Goal: Check status: Verify the current state of an ongoing process or item

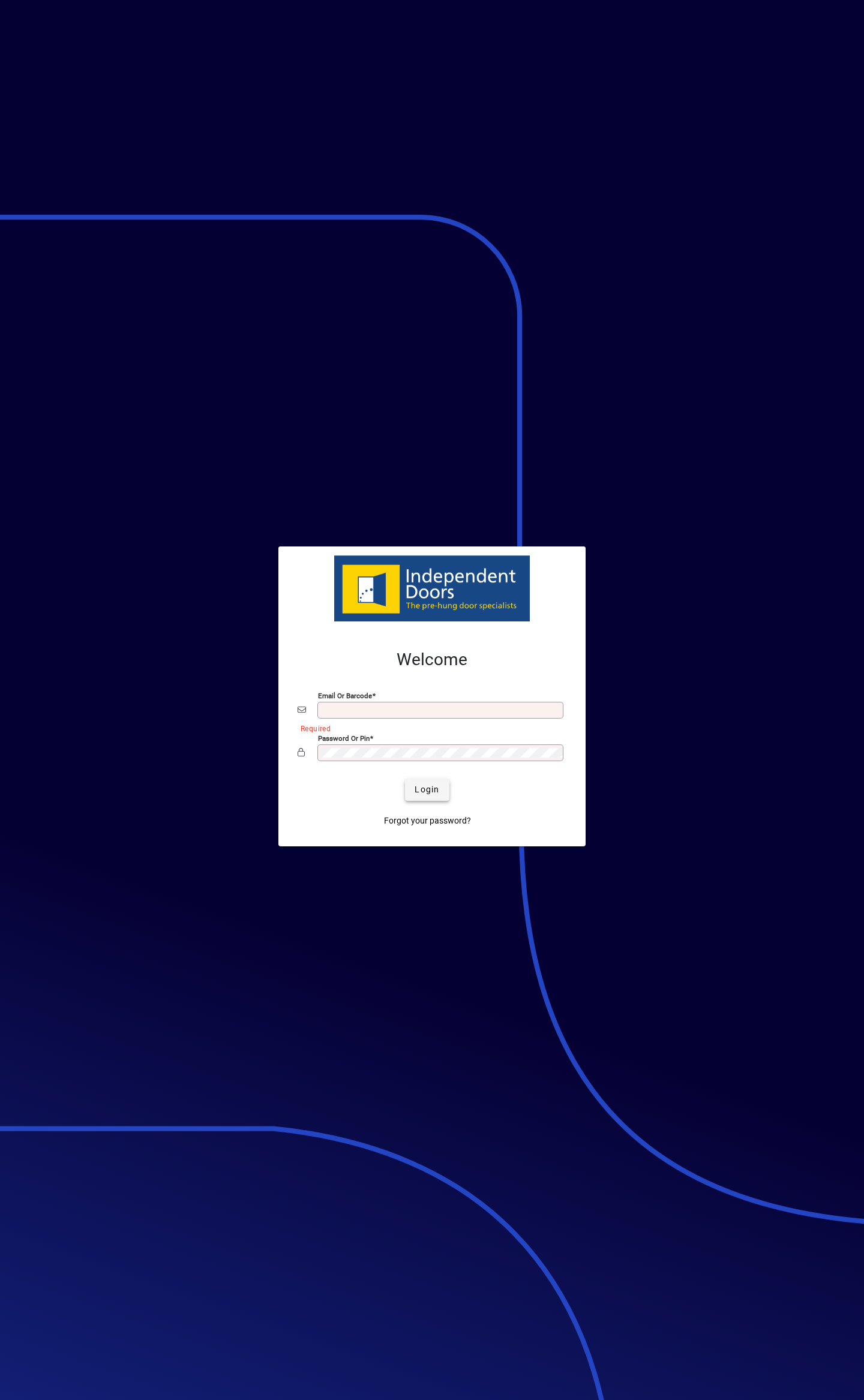
type input "**********"
click at [430, 787] on span "Login" at bounding box center [427, 789] width 25 height 12
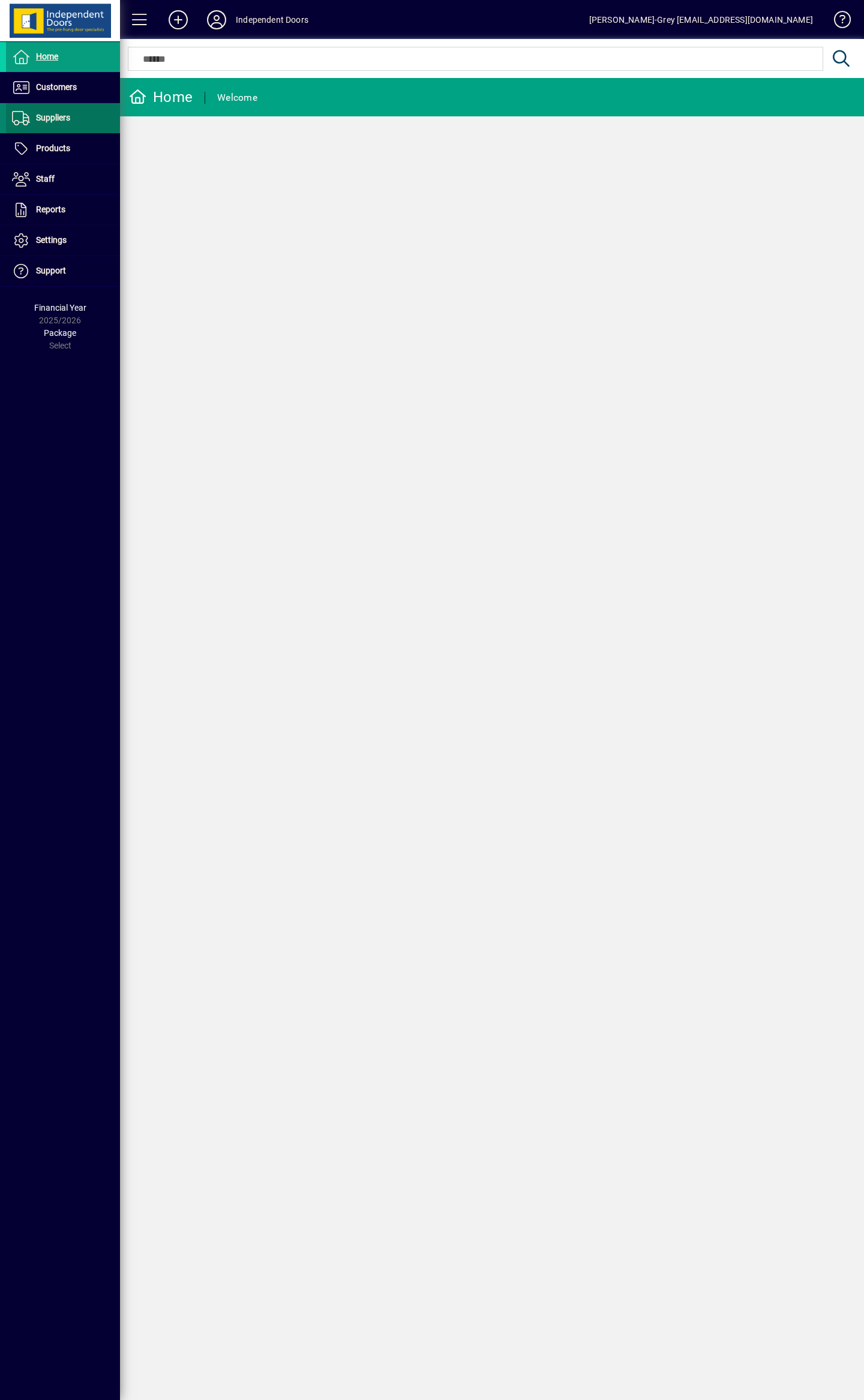
click at [46, 104] on span at bounding box center [62, 119] width 114 height 29
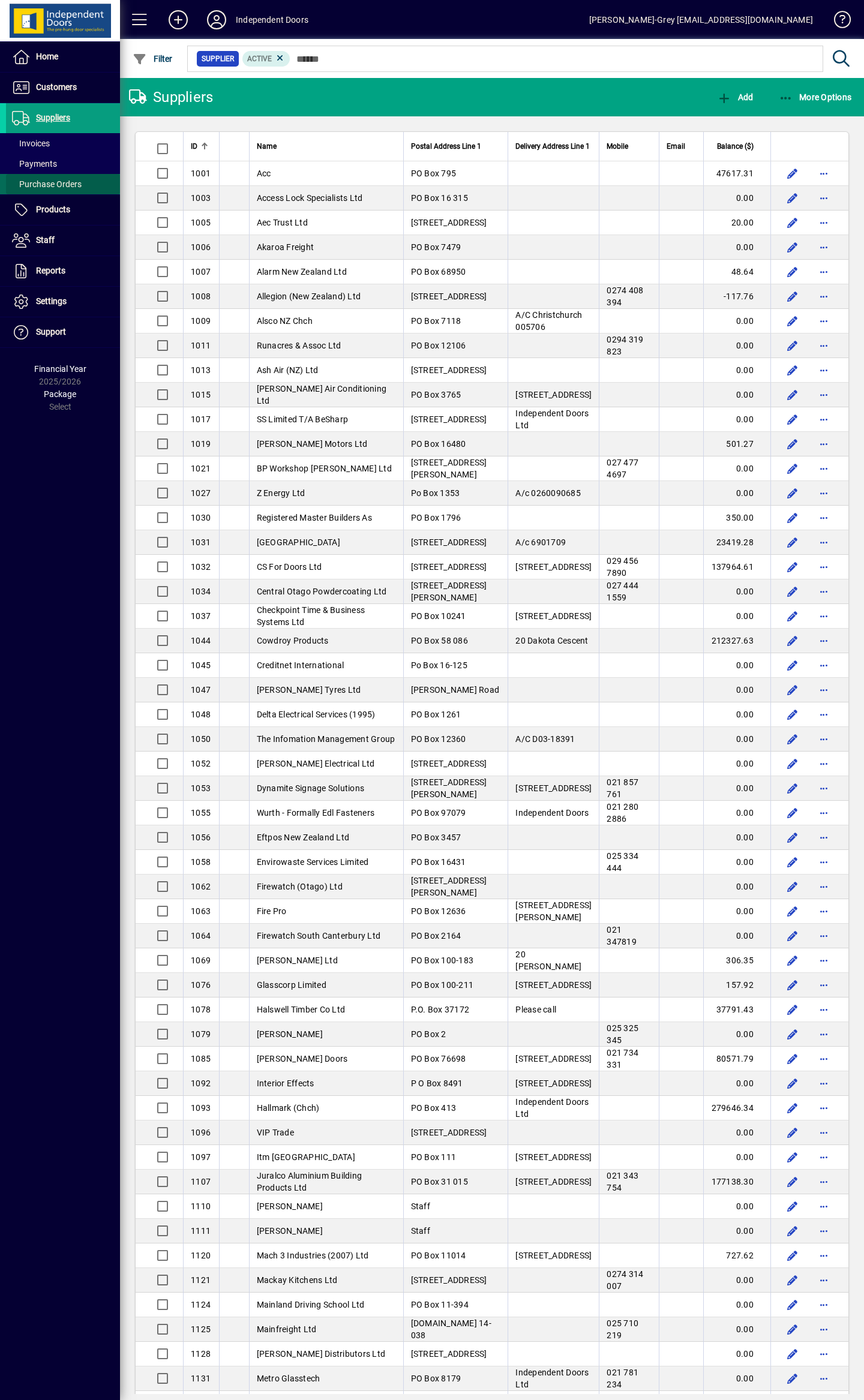
click at [36, 178] on span "Purchase Orders" at bounding box center [43, 184] width 76 height 12
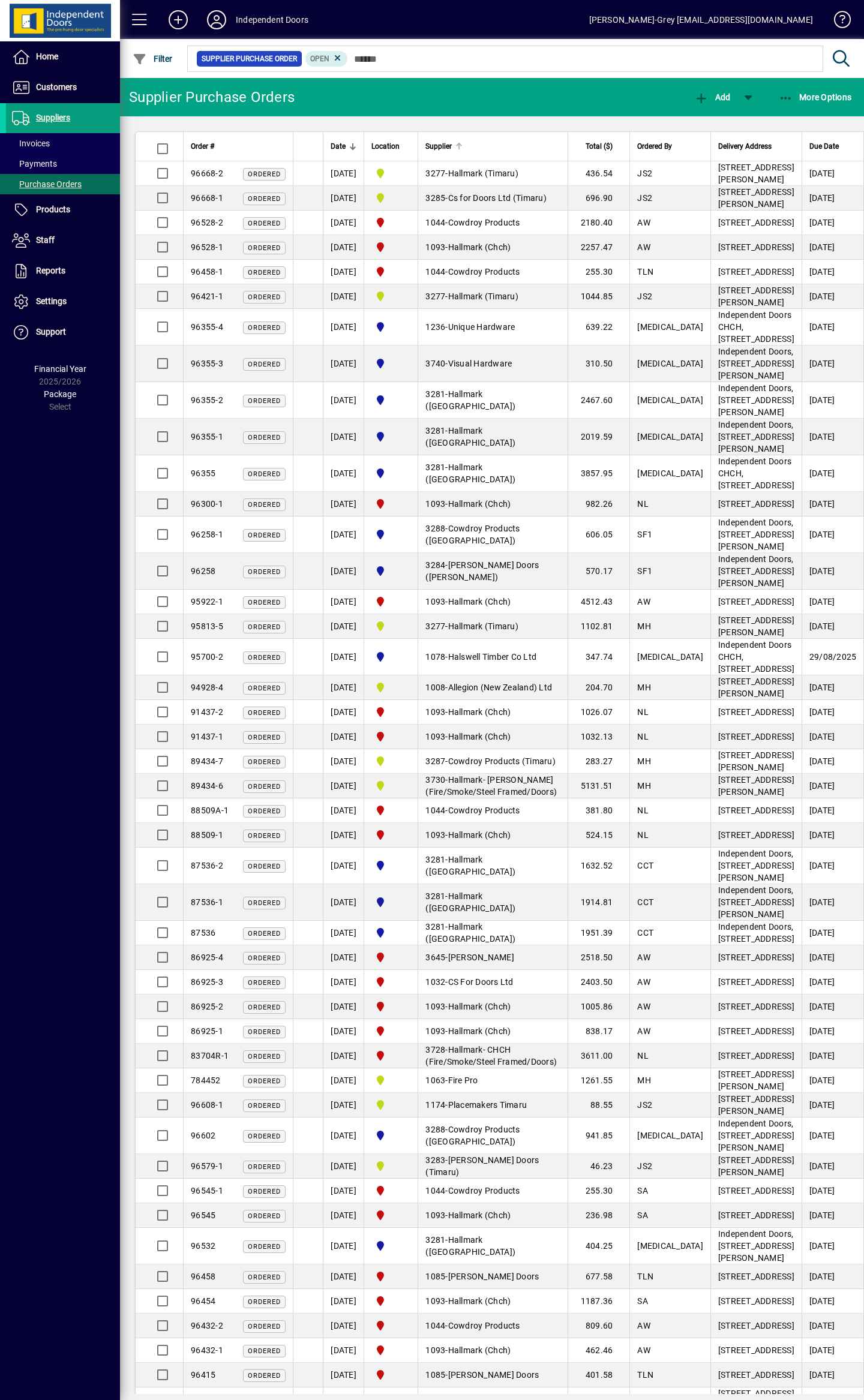
click at [452, 144] on span "Supplier" at bounding box center [439, 146] width 27 height 13
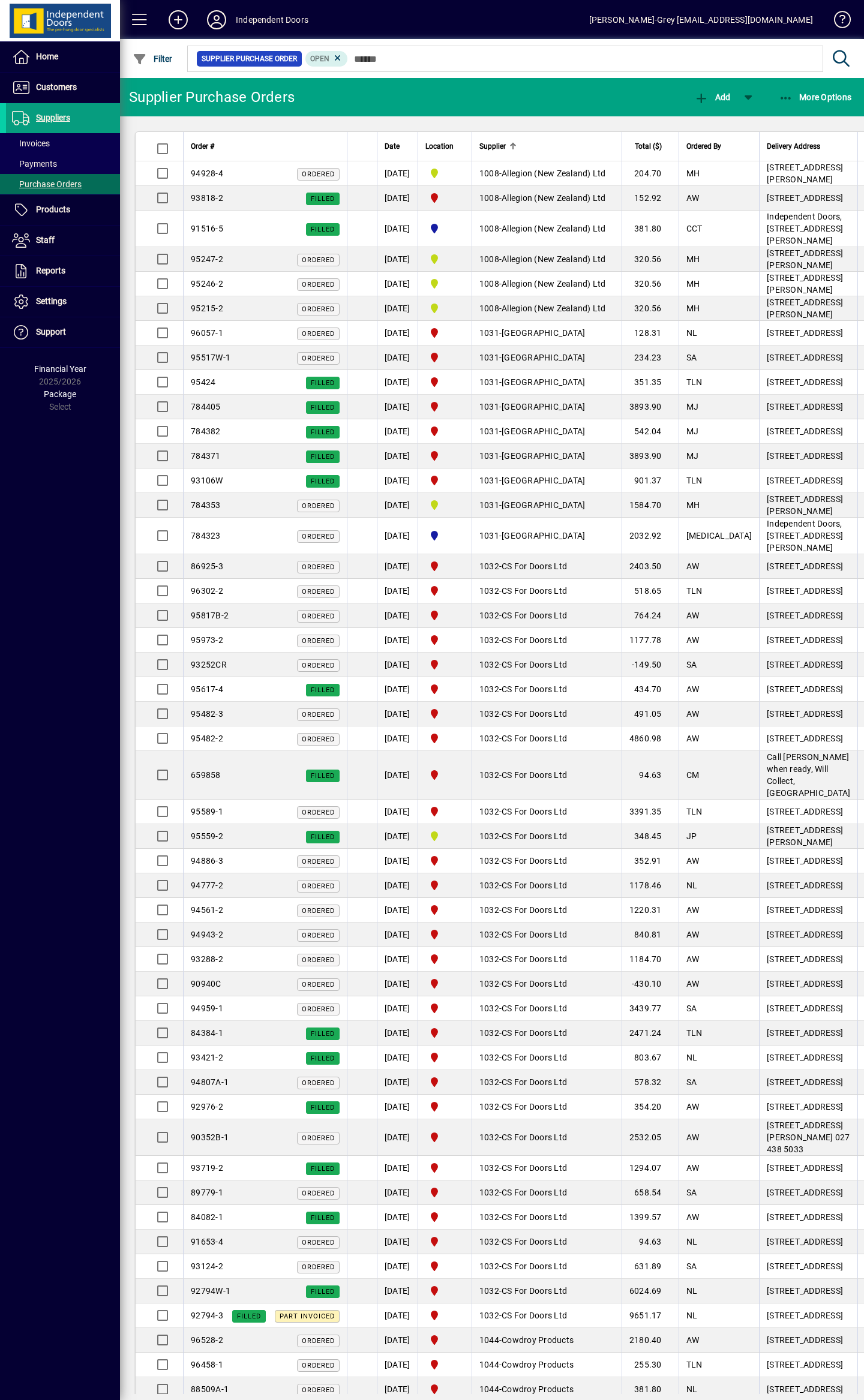
click at [397, 142] on span "Date" at bounding box center [392, 146] width 15 height 13
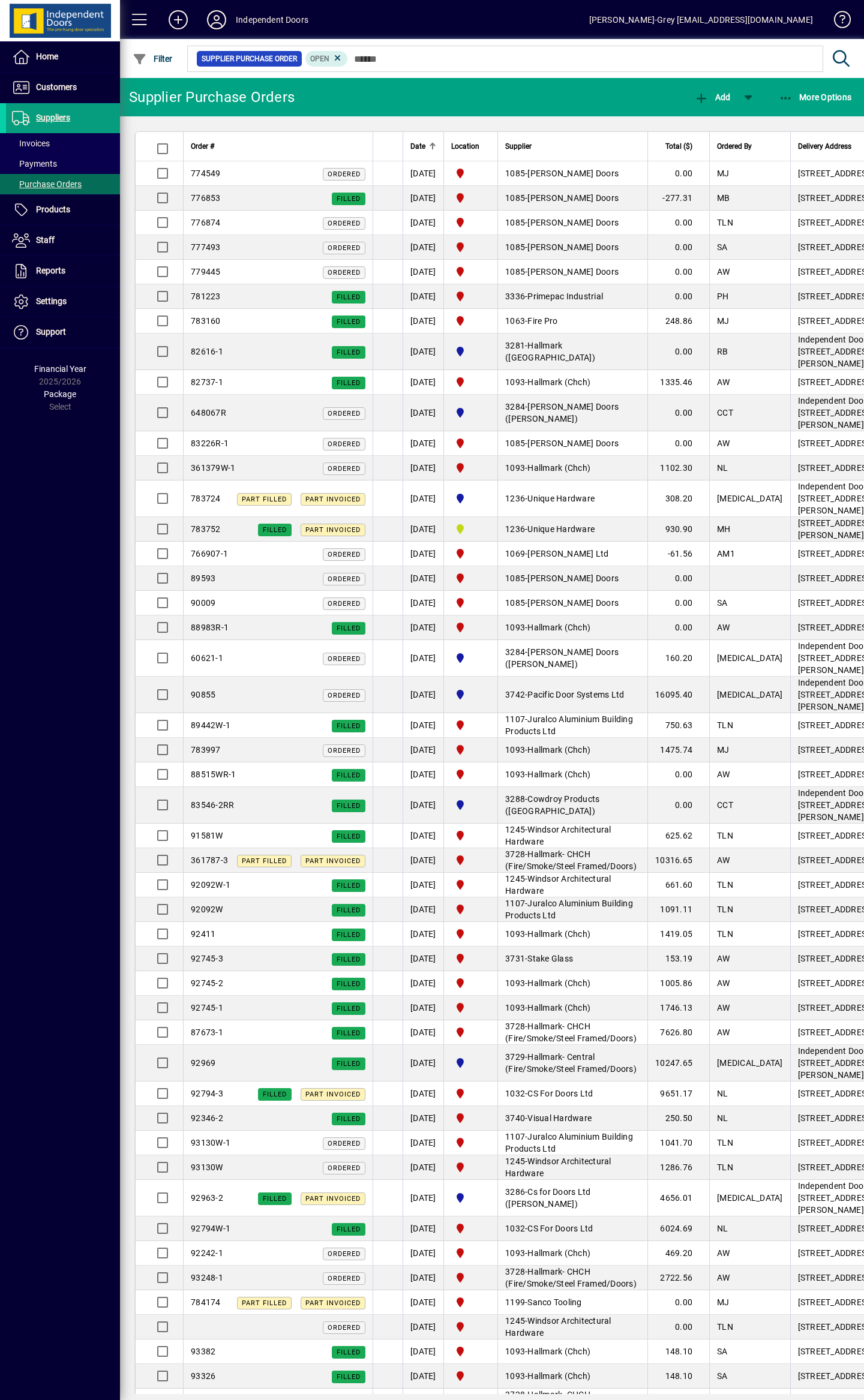
click at [431, 142] on div "Date" at bounding box center [423, 146] width 26 height 13
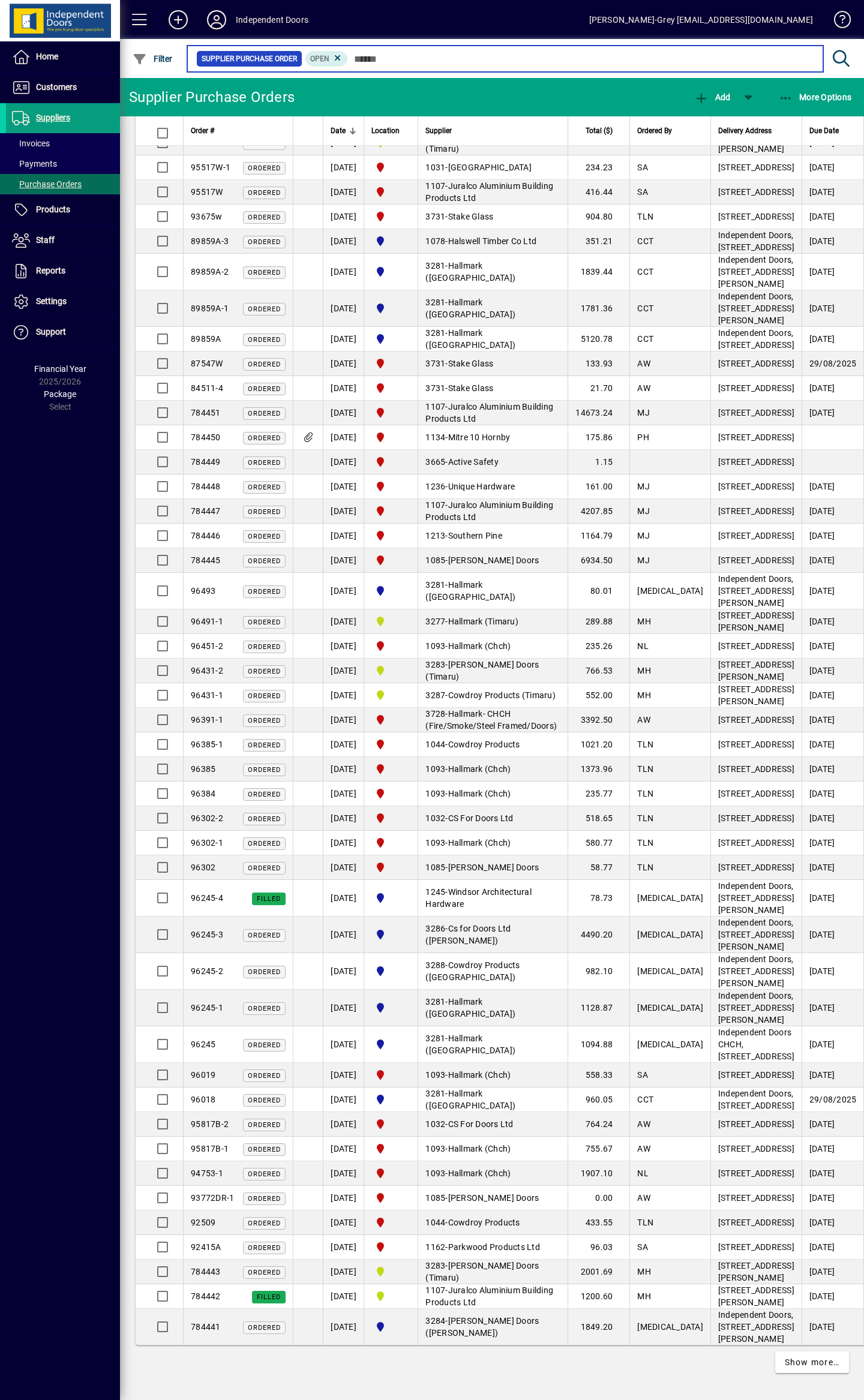
scroll to position [2710, 0]
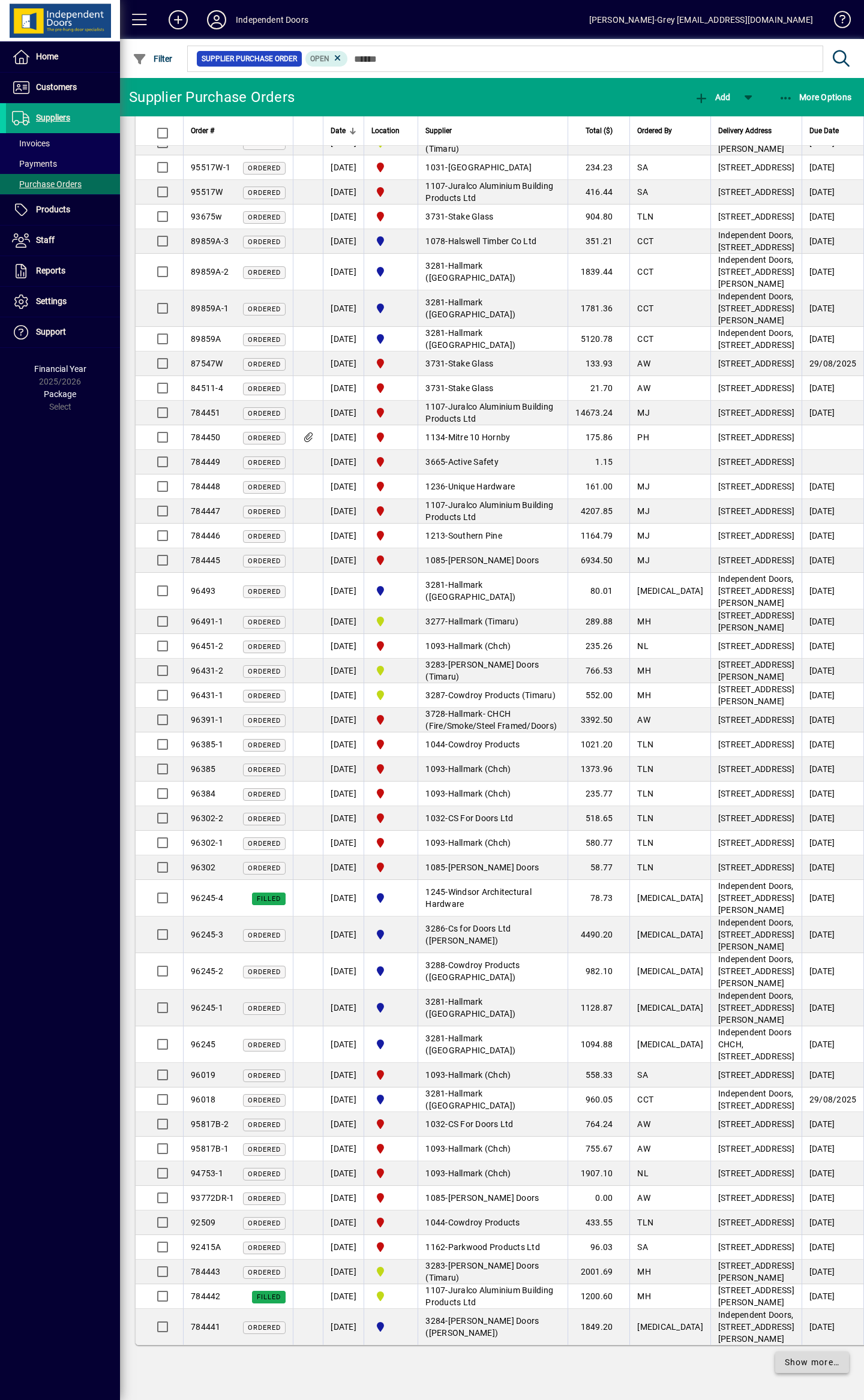
click at [786, 1361] on span "Show more…" at bounding box center [813, 1362] width 55 height 12
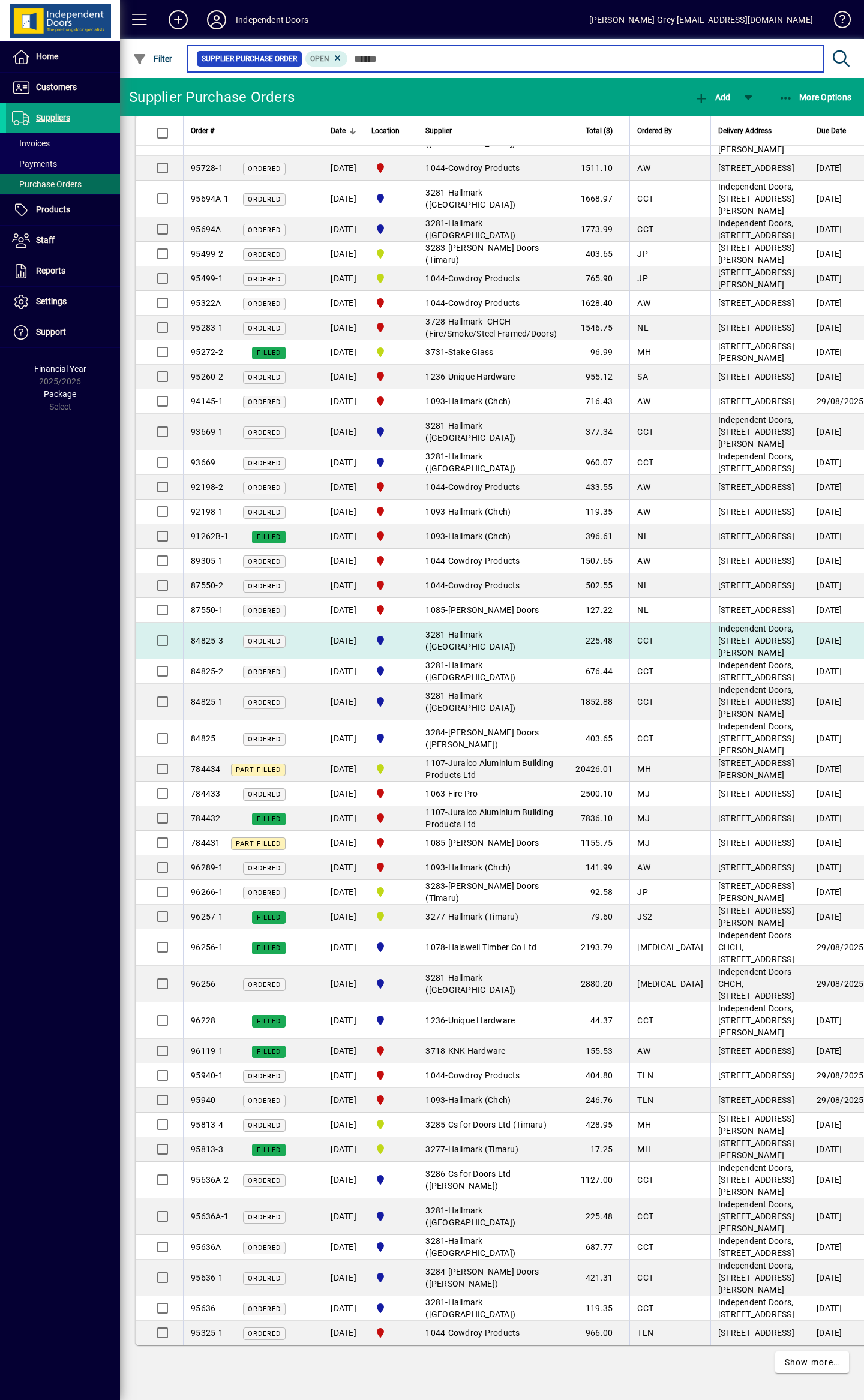
scroll to position [6230, 0]
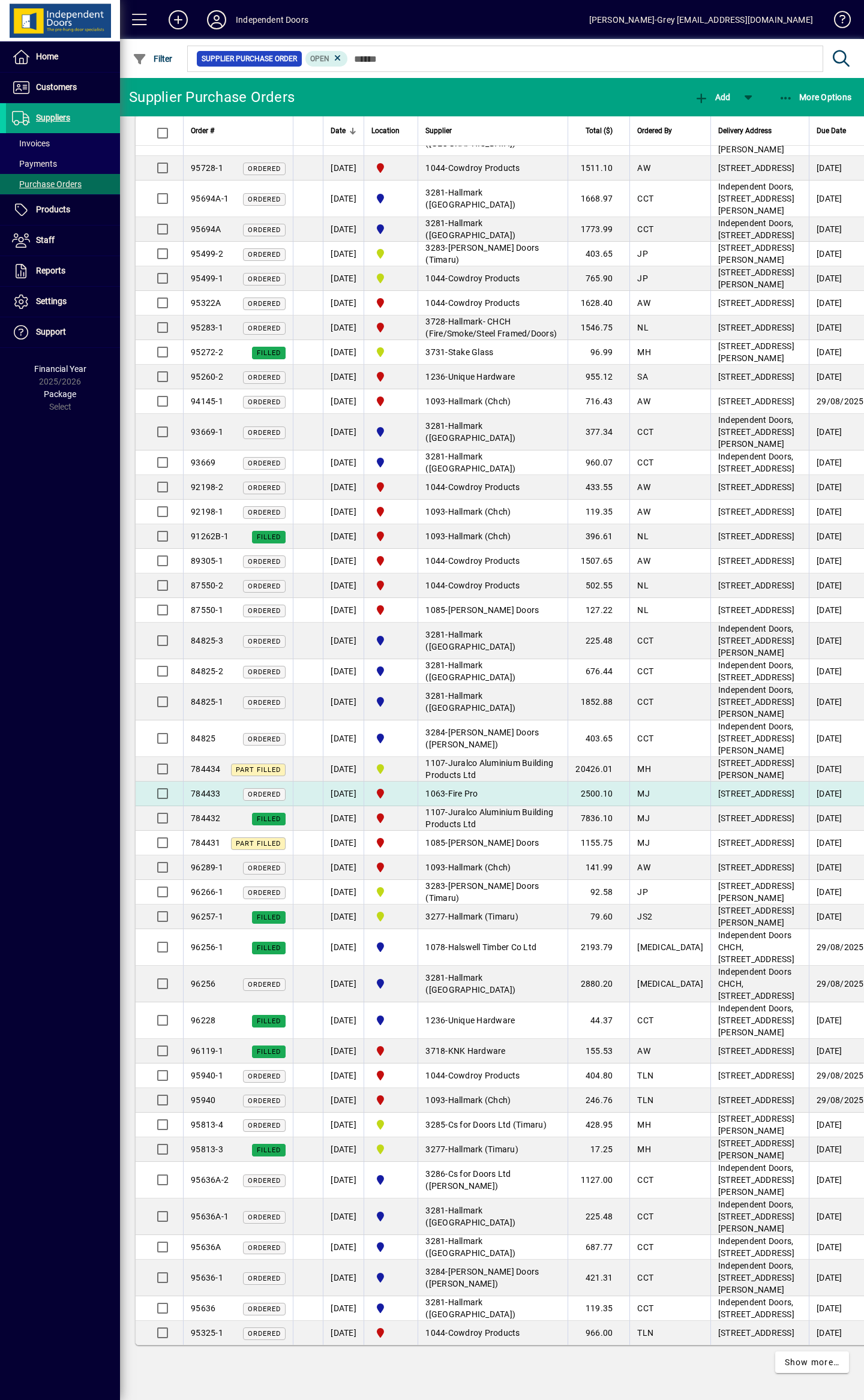
click at [522, 806] on td "1063 - Fire Pro" at bounding box center [493, 794] width 150 height 25
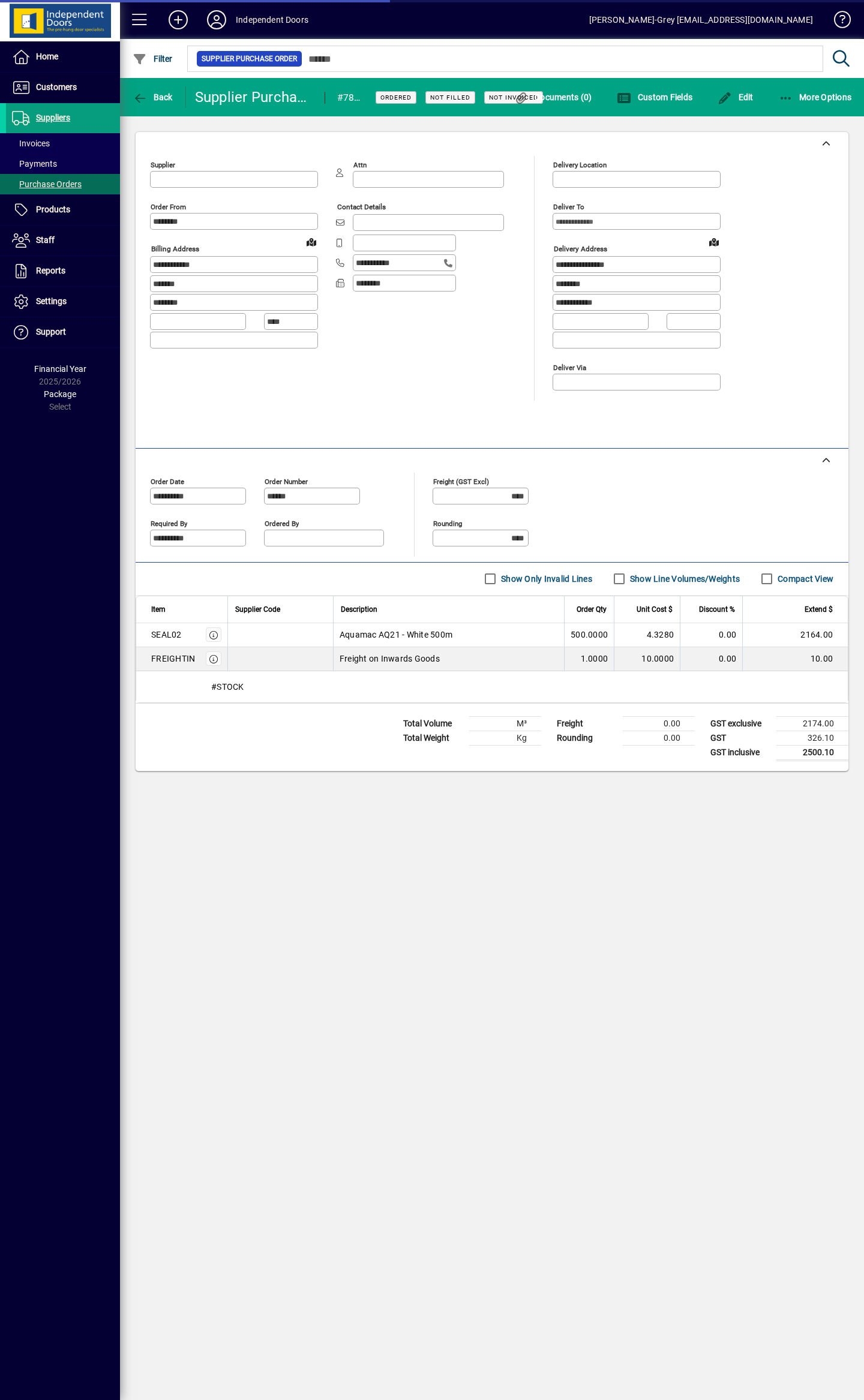
type input "**********"
